Goal: Task Accomplishment & Management: Use online tool/utility

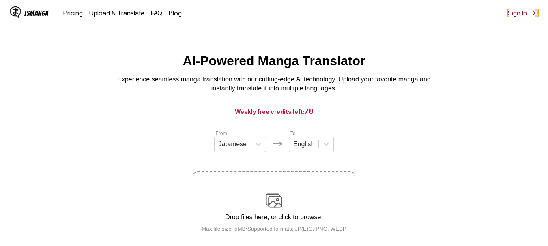
click at [527, 13] on button "Sign In" at bounding box center [523, 13] width 30 height 8
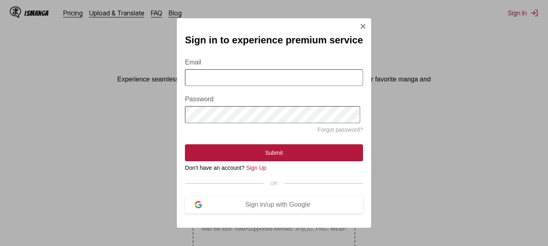
click at [360, 26] on img "Sign In Modal" at bounding box center [363, 26] width 6 height 6
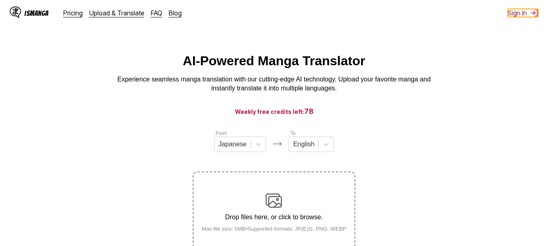
click at [512, 14] on button "Sign In" at bounding box center [523, 13] width 30 height 8
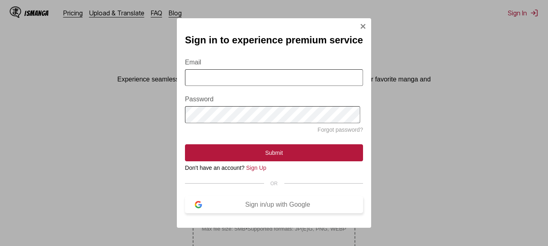
click at [290, 204] on button "Sign in/up with Google" at bounding box center [274, 204] width 178 height 17
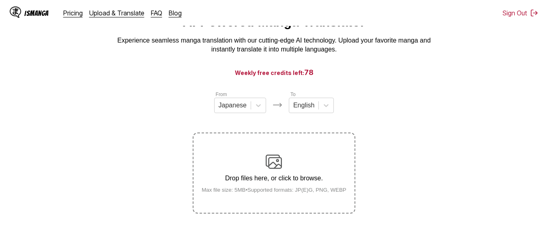
scroll to position [81, 0]
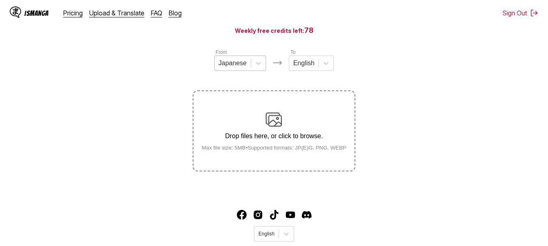
click at [241, 65] on div at bounding box center [233, 63] width 28 height 9
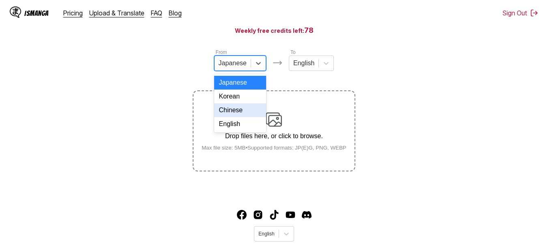
click at [516, 86] on section "From 4 results available. Use Up and Down to choose options, press Enter to sel…" at bounding box center [273, 109] width 535 height 123
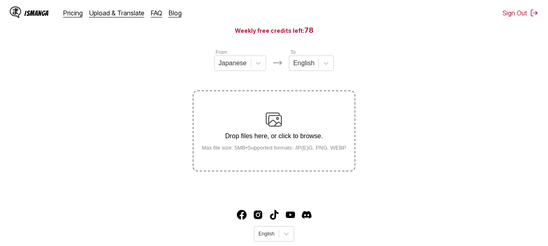
click at [333, 133] on div "Drop files here, or click to browse. Max file size: 5MB • Supported formats: JP…" at bounding box center [274, 131] width 158 height 39
click at [0, 0] on input "Drop files here, or click to browse. Max file size: 5MB • Supported formats: JP…" at bounding box center [0, 0] width 0 height 0
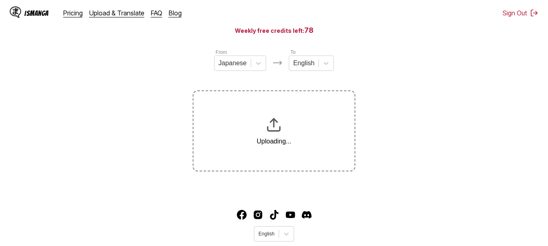
scroll to position [104, 0]
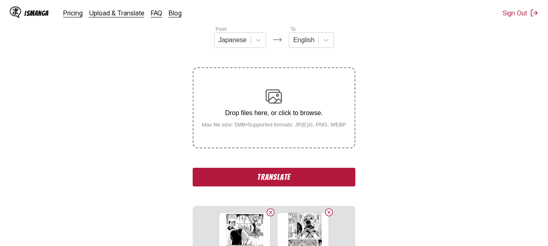
click at [261, 124] on div "Drop files here, or click to browse. Max file size: 5MB • Supported formats: JP…" at bounding box center [274, 107] width 158 height 39
click at [0, 0] on input "Drop files here, or click to browse. Max file size: 5MB • Supported formats: JP…" at bounding box center [0, 0] width 0 height 0
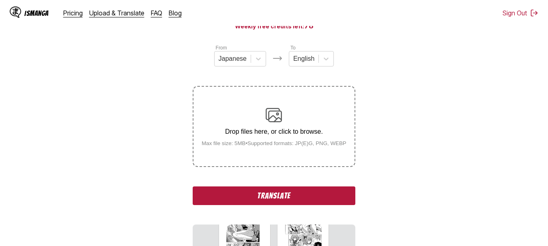
scroll to position [0, 0]
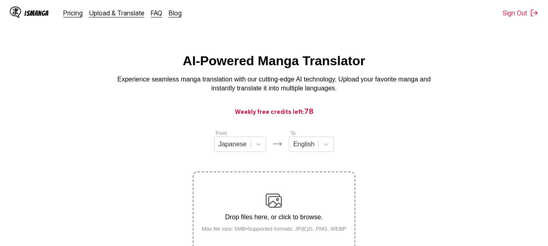
click at [273, 189] on label "Drop files here, or click to browse. Max file size: 5MB • Supported formats: JP…" at bounding box center [274, 212] width 161 height 80
click at [0, 0] on input "Drop files here, or click to browse. Max file size: 5MB • Supported formats: JP…" at bounding box center [0, 0] width 0 height 0
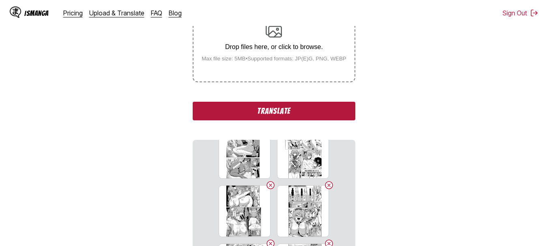
scroll to position [141, 0]
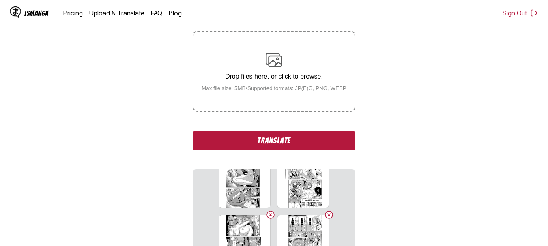
click at [305, 130] on div "From Japanese To English Drop files here, or click to browse. Max file size: 5M…" at bounding box center [274, 160] width 162 height 343
click at [305, 134] on button "Translate" at bounding box center [274, 140] width 162 height 19
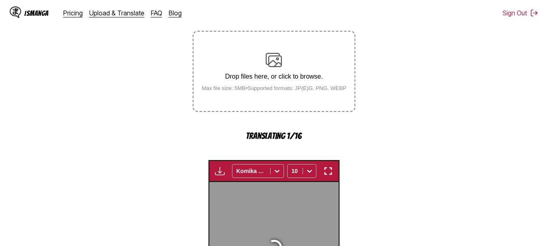
scroll to position [270, 0]
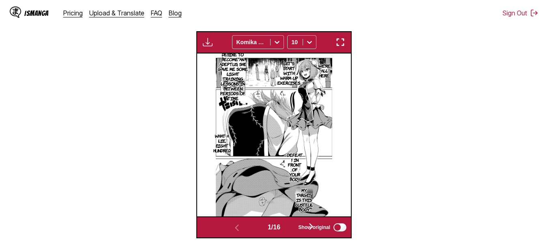
click at [343, 45] on img "button" at bounding box center [340, 42] width 10 height 10
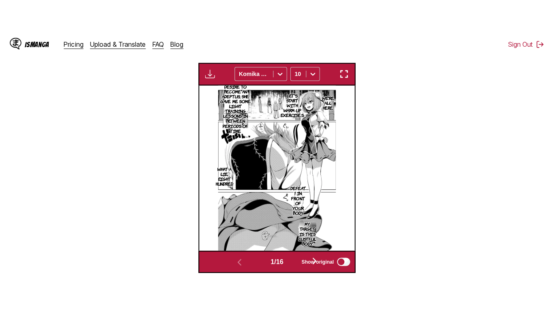
scroll to position [98, 0]
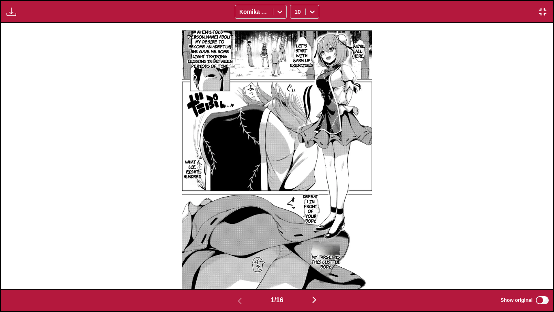
click at [465, 105] on div "We're all here. Let's start with warm-up exercises. When I told [PERSON_NAME] a…" at bounding box center [277, 155] width 553 height 265
click at [315, 246] on img "button" at bounding box center [315, 300] width 10 height 10
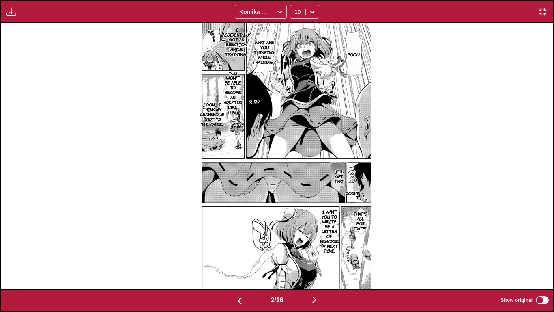
click at [318, 246] on img "button" at bounding box center [315, 300] width 10 height 10
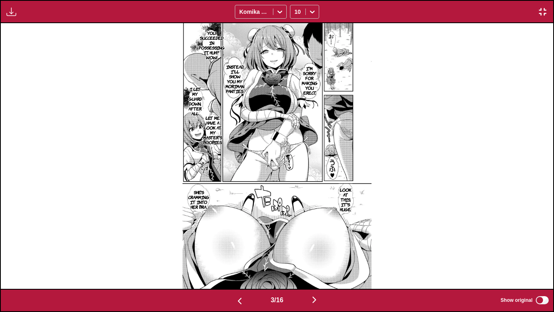
click at [319, 246] on div "3 / 16 Show original" at bounding box center [277, 299] width 554 height 23
click at [319, 246] on img "button" at bounding box center [315, 300] width 10 height 10
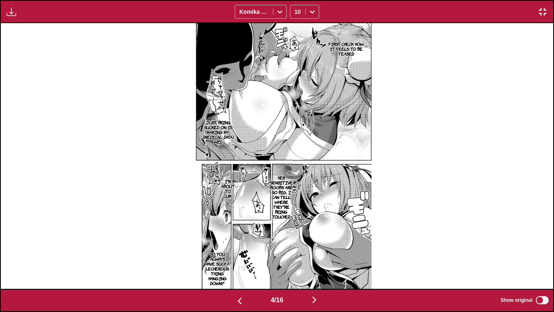
click at [319, 246] on img "button" at bounding box center [315, 300] width 10 height 10
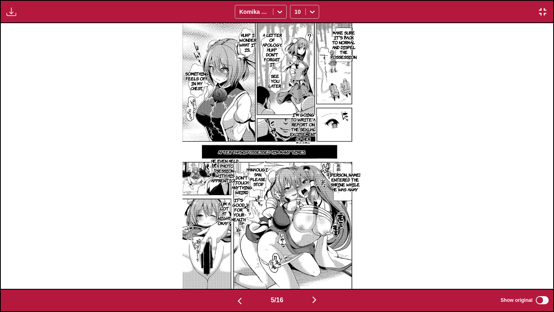
click at [319, 246] on img "button" at bounding box center [315, 300] width 10 height 10
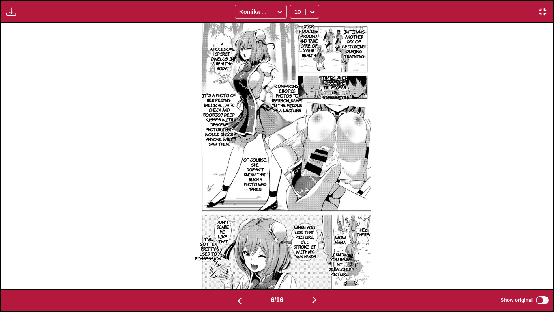
click at [319, 246] on img "button" at bounding box center [315, 300] width 10 height 10
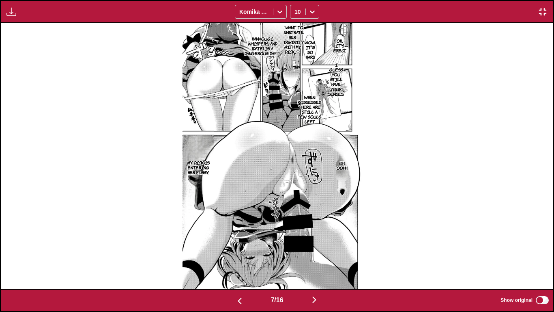
click at [319, 246] on img "button" at bounding box center [315, 300] width 10 height 10
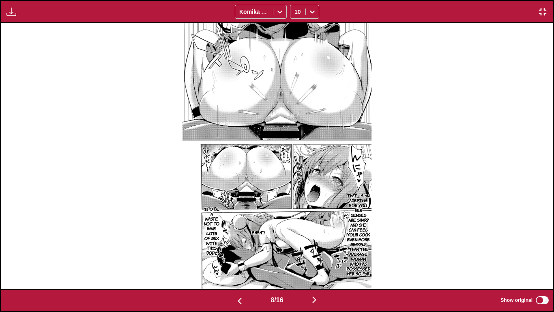
click at [316, 246] on div "8 / 16 Show original" at bounding box center [277, 299] width 554 height 23
click at [317, 246] on img "button" at bounding box center [315, 300] width 10 height 10
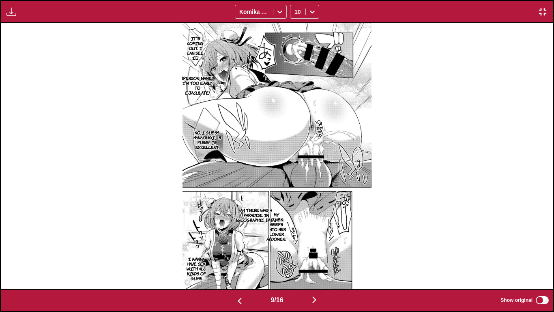
click at [317, 246] on img "button" at bounding box center [315, 300] width 10 height 10
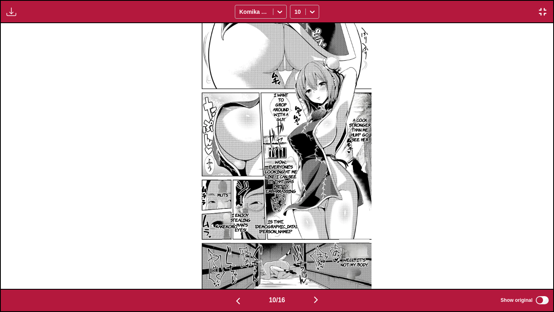
click at [317, 246] on img "button" at bounding box center [316, 300] width 10 height 10
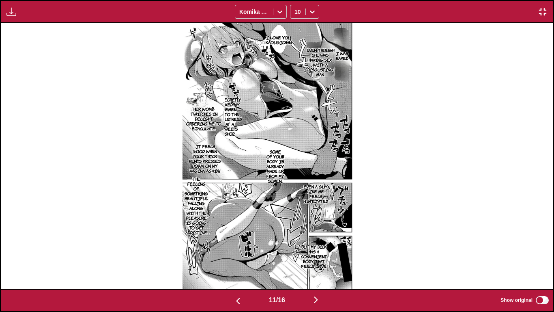
click at [317, 246] on img "button" at bounding box center [316, 300] width 10 height 10
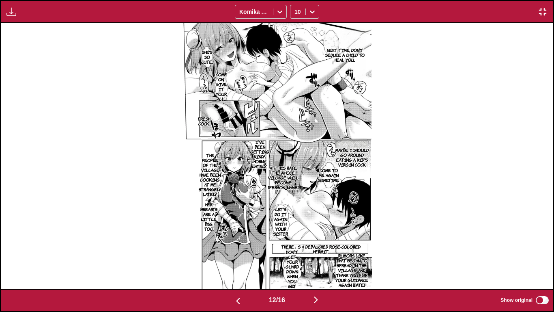
click at [317, 246] on img "button" at bounding box center [316, 300] width 10 height 10
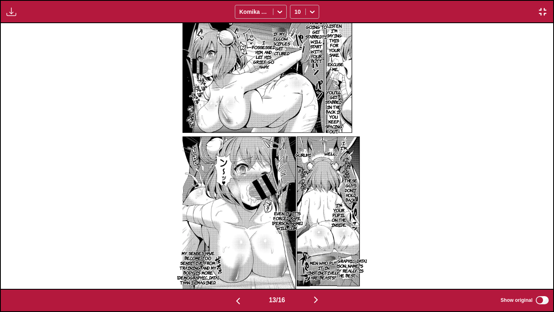
click at [317, 246] on img "button" at bounding box center [316, 300] width 10 height 10
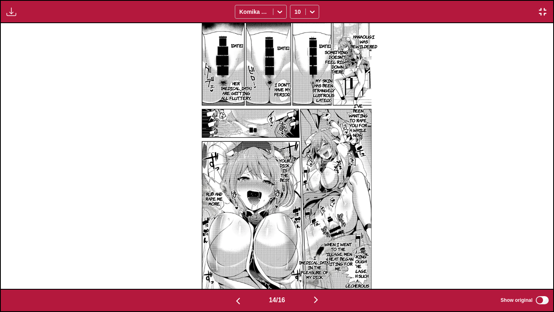
click at [317, 246] on img "button" at bounding box center [316, 300] width 10 height 10
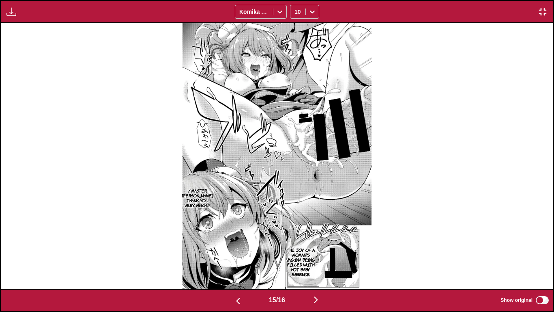
click at [317, 246] on img "button" at bounding box center [316, 300] width 10 height 10
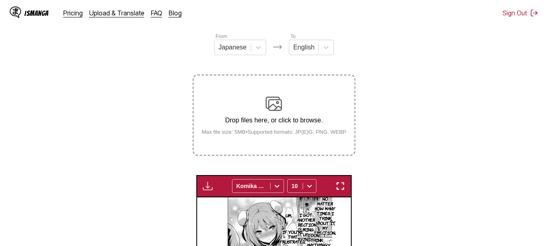
scroll to position [90, 0]
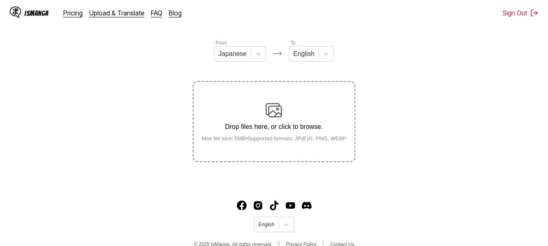
click at [290, 114] on div "Drop files here, or click to browse. Max file size: 5MB • Supported formats: JP…" at bounding box center [274, 121] width 158 height 39
click at [0, 0] on input "Drop files here, or click to browse. Max file size: 5MB • Supported formats: JP…" at bounding box center [0, 0] width 0 height 0
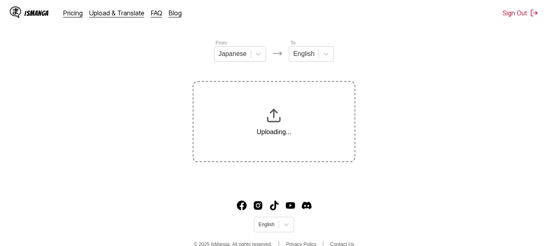
scroll to position [104, 0]
